Goal: Task Accomplishment & Management: Use online tool/utility

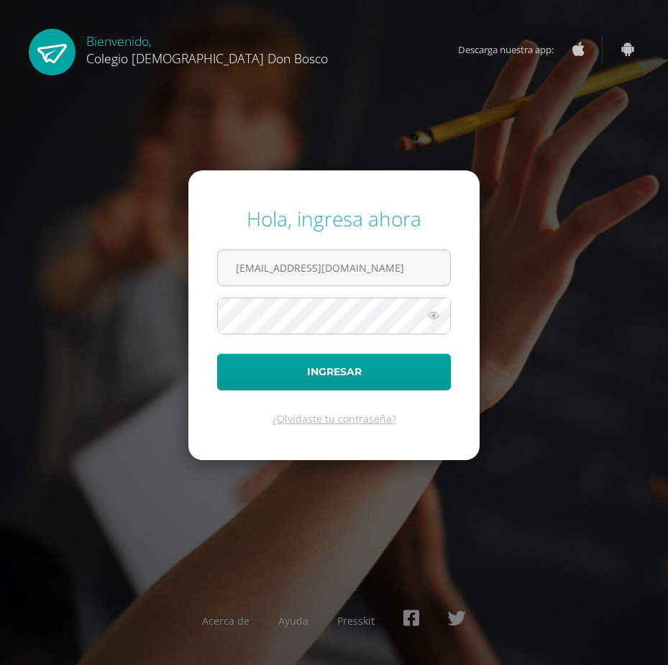
type input "erick_arredondo@donbosco.edu.gt"
click at [217, 354] on button "Ingresar" at bounding box center [334, 372] width 234 height 37
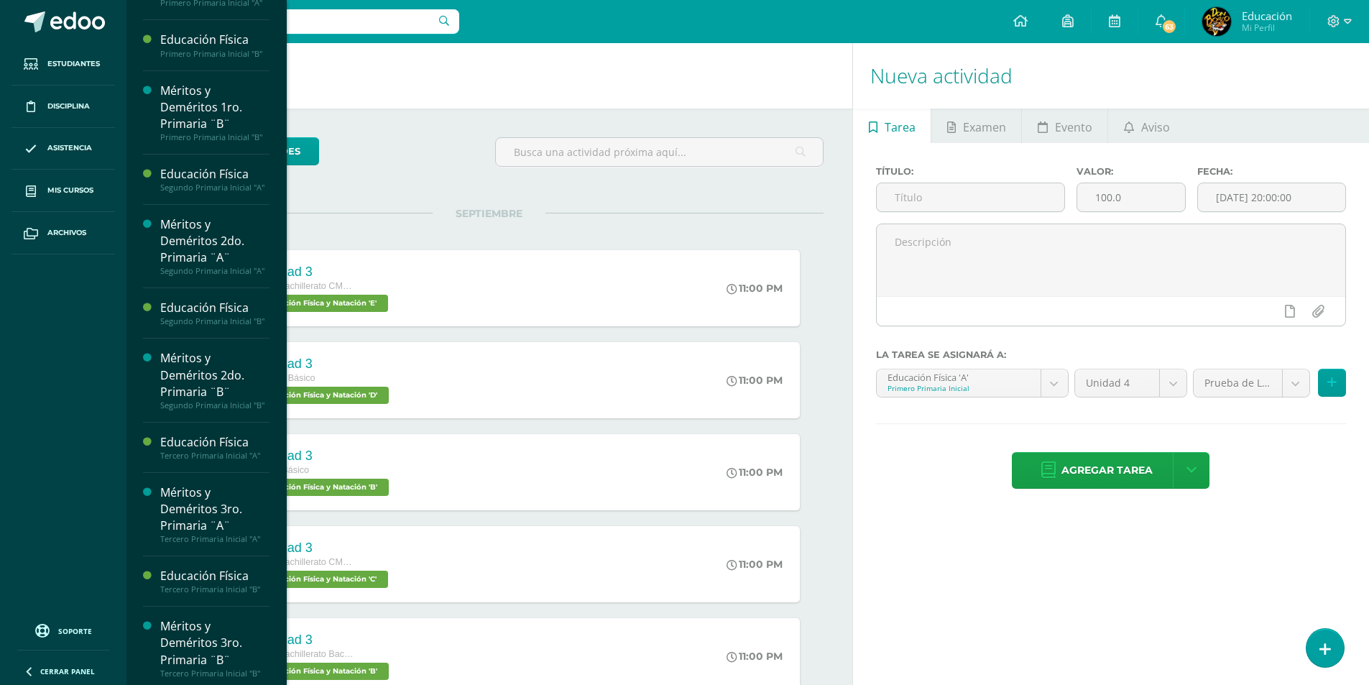
scroll to position [42, 0]
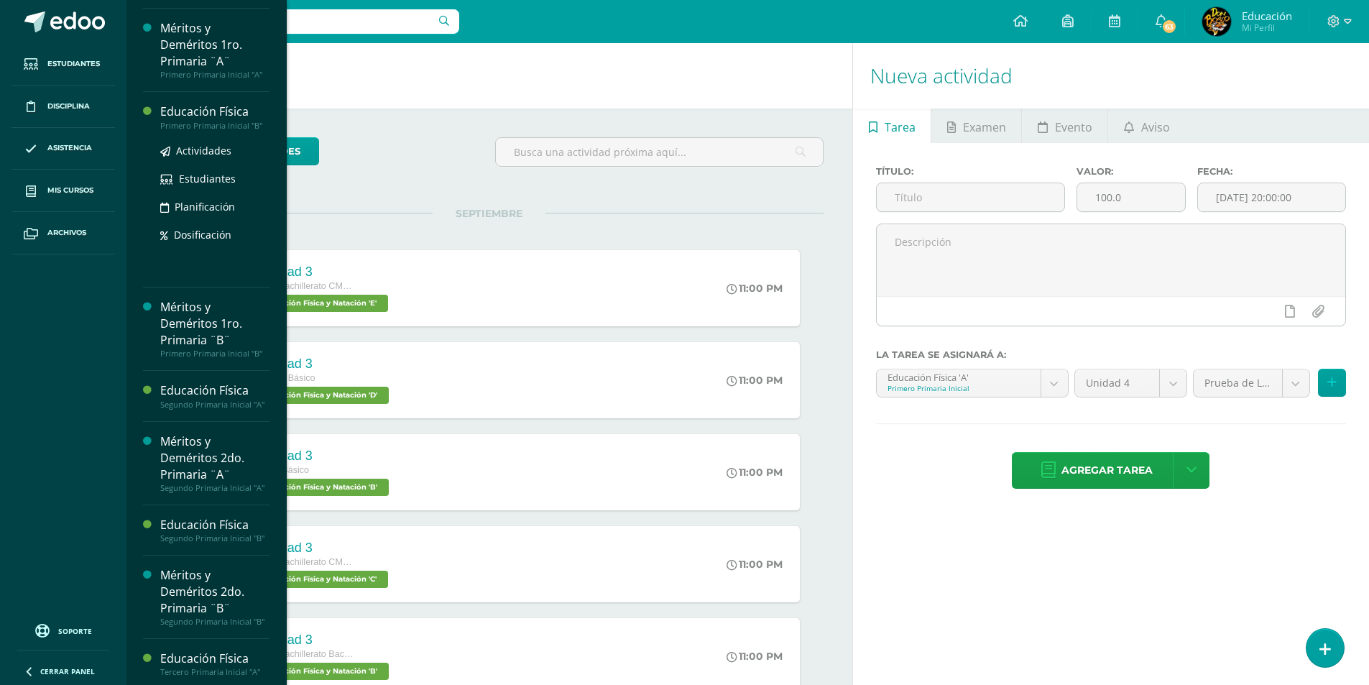
click at [186, 111] on div "Educación Física" at bounding box center [214, 112] width 109 height 17
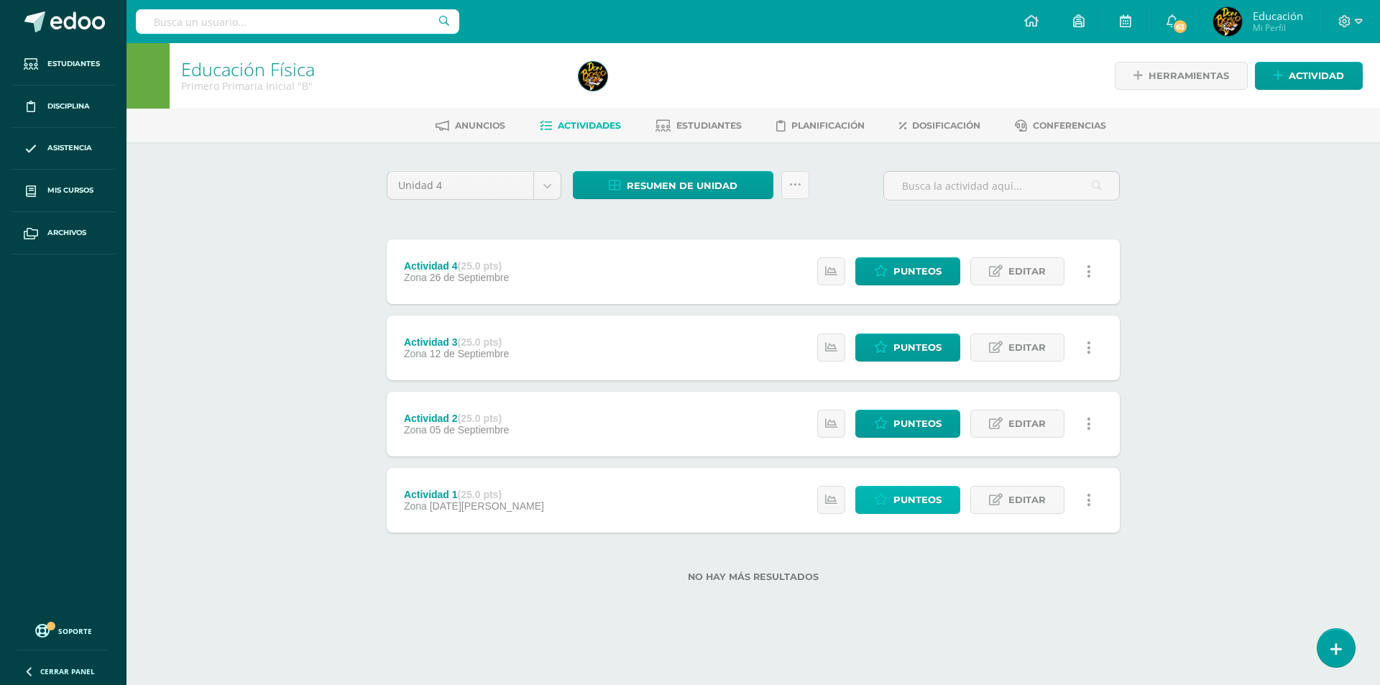
click at [921, 494] on span "Punteos" at bounding box center [918, 500] width 48 height 27
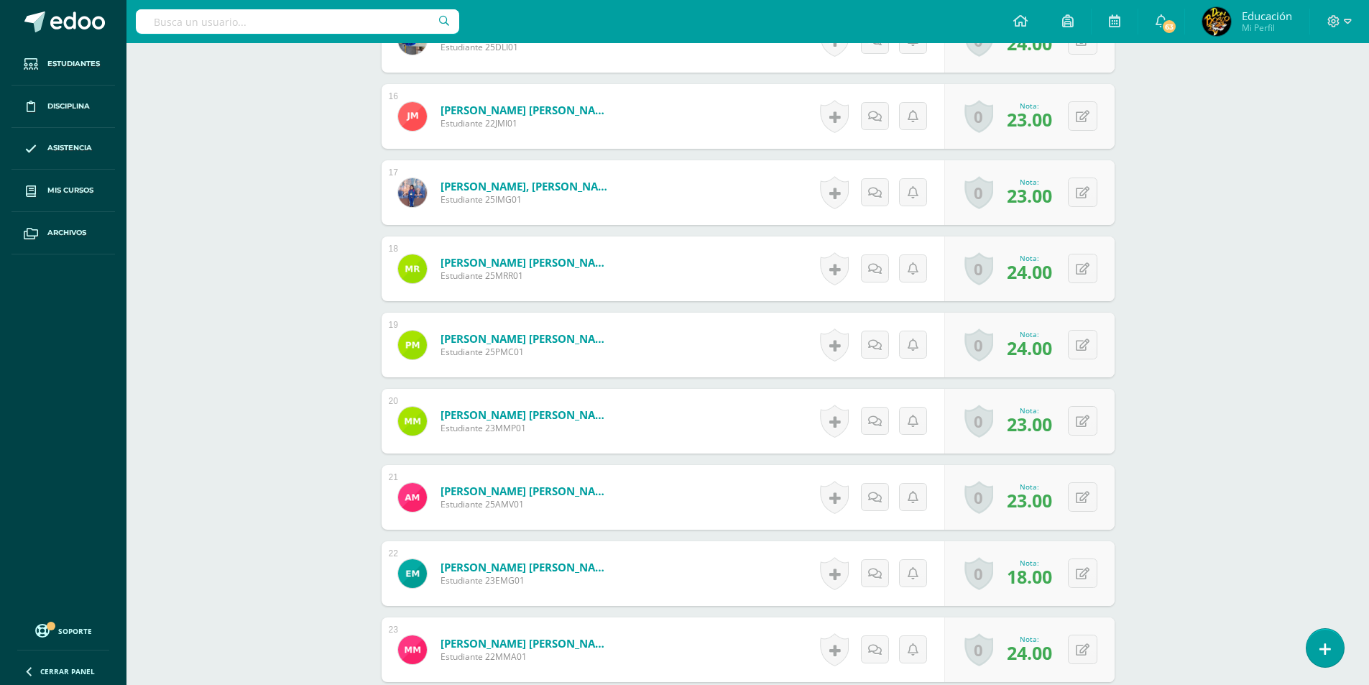
scroll to position [1702, 0]
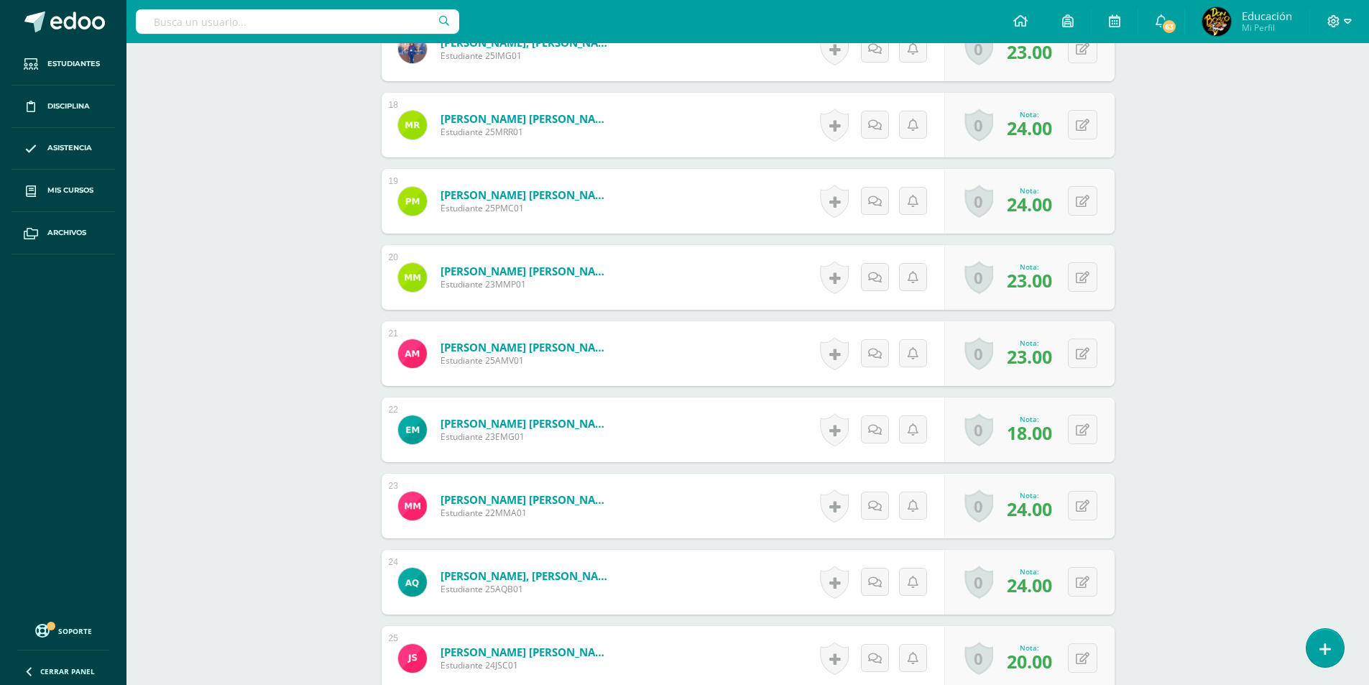
click at [1351, 24] on icon at bounding box center [1348, 21] width 8 height 13
click at [1306, 101] on span "Cerrar sesión" at bounding box center [1303, 98] width 65 height 14
